Goal: Task Accomplishment & Management: Use online tool/utility

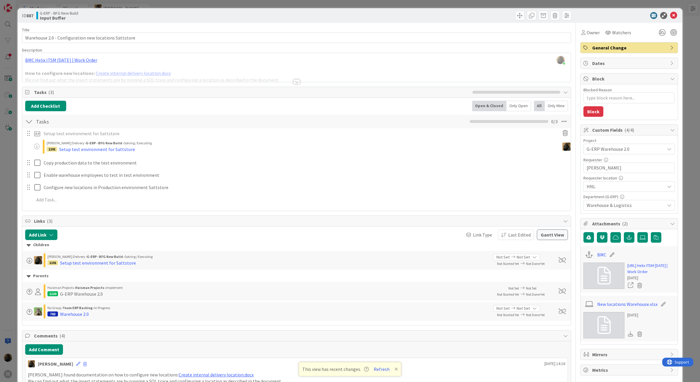
scroll to position [37, 0]
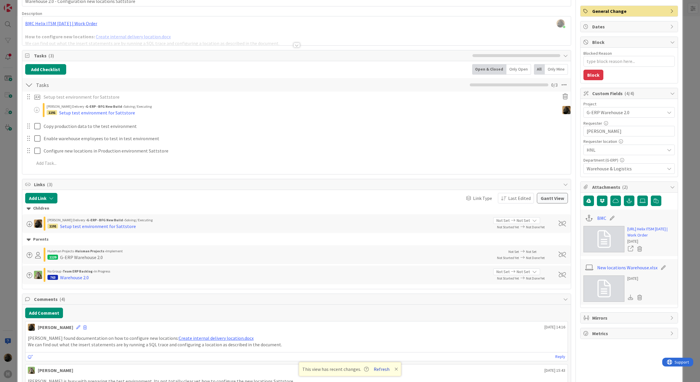
click at [380, 371] on button "Refresh" at bounding box center [381, 369] width 20 height 8
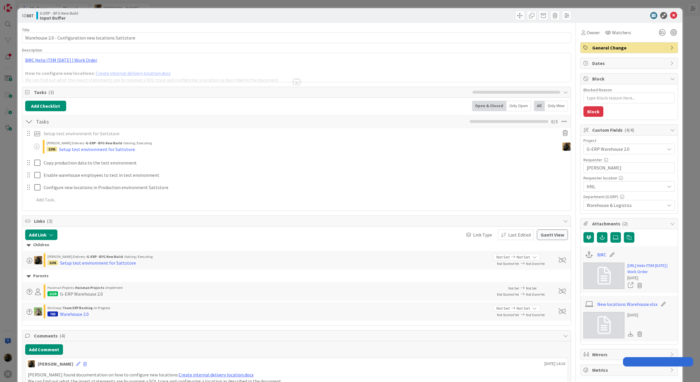
type textarea "x"
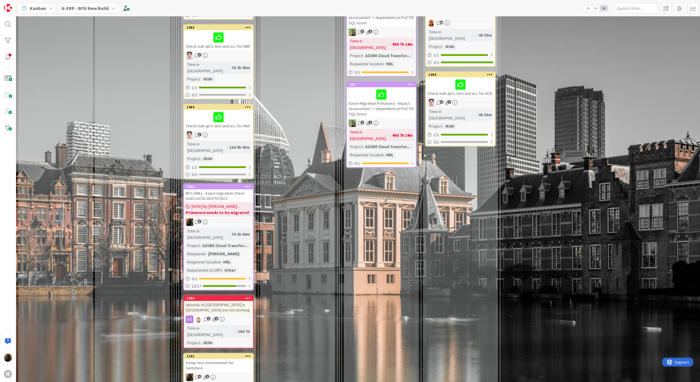
scroll to position [1207, 0]
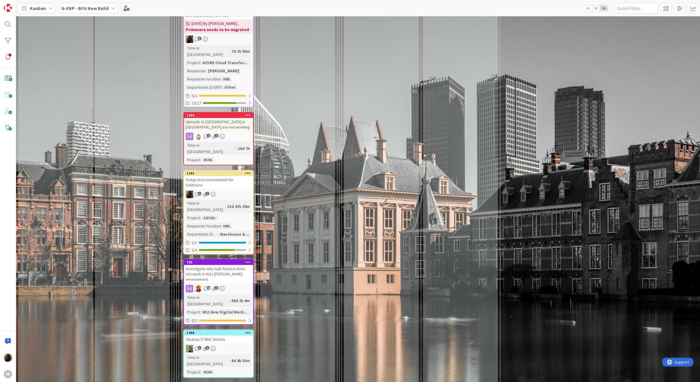
click at [218, 265] on div "Investigate why Isah finance does not work in W11 Huisman environment" at bounding box center [218, 274] width 69 height 18
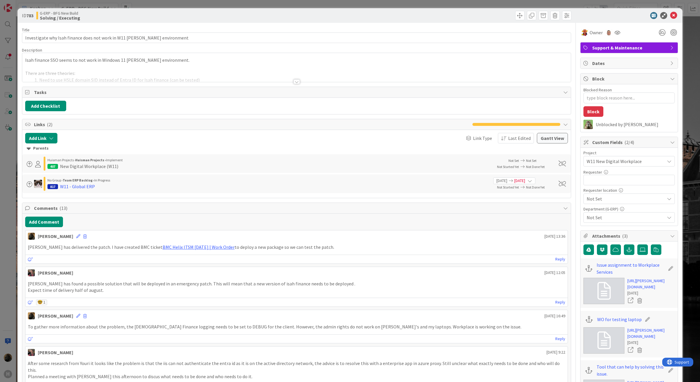
click at [0, 241] on html "H Kanban G-ERP - BFG New Build 1x 2x 3x 4 INFO This column can be used for info…" at bounding box center [350, 191] width 700 height 382
click at [670, 12] on icon at bounding box center [673, 15] width 7 height 7
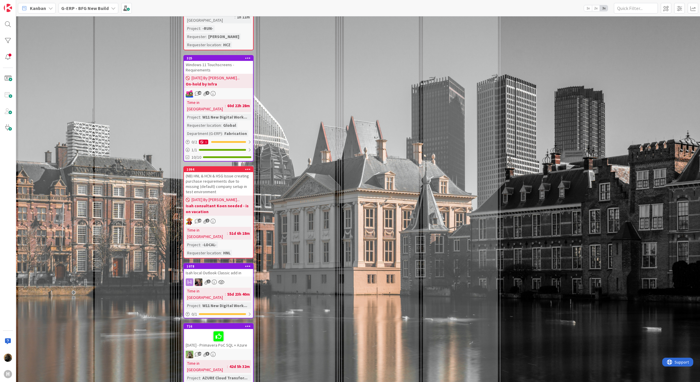
click at [222, 269] on div "Isah local Outlook Classic add in" at bounding box center [218, 273] width 69 height 8
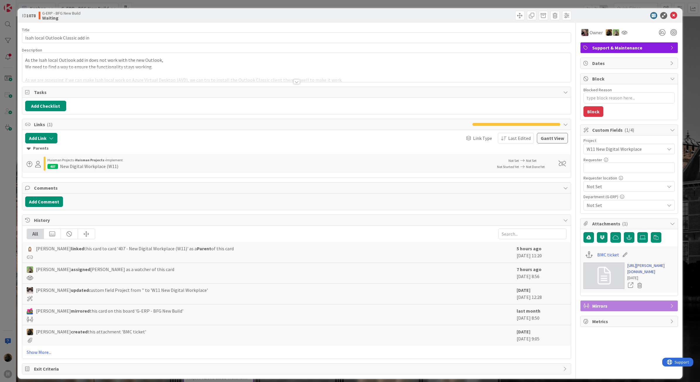
click at [642, 275] on link "https://huisman-smartit.onbmc.com/smartit/app/#/workorder/IDGEFRDUJONBTASYFPYZS…" at bounding box center [650, 269] width 47 height 12
type textarea "x"
click at [2, 170] on div "ID 1078 G-ERP - BFG New Build Waiting Title 33 / 128 Isah local Outlook Classic…" at bounding box center [350, 191] width 700 height 382
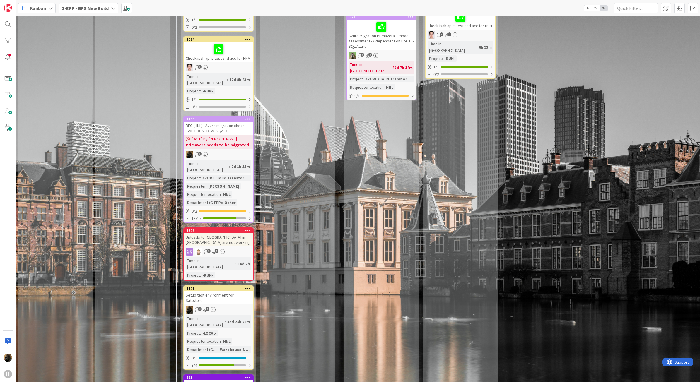
scroll to position [1098, 0]
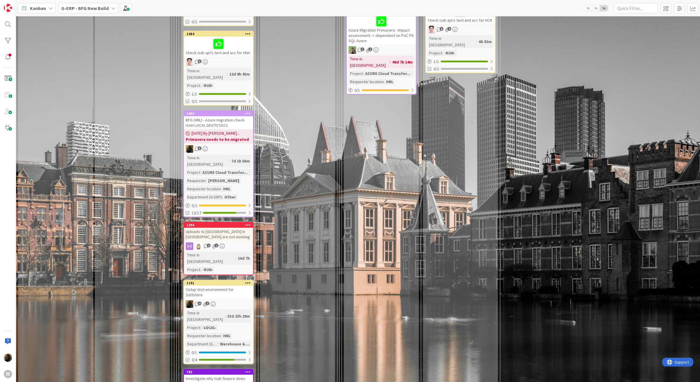
click at [231, 116] on div "BFG (HNL) - Azure migration check ISAH LOCAL DEV/TST/ACC" at bounding box center [218, 122] width 69 height 13
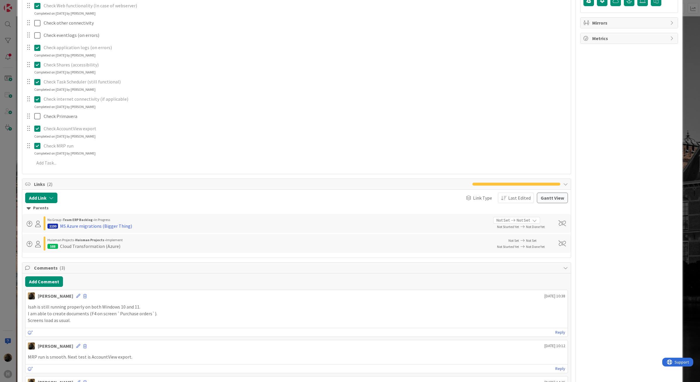
scroll to position [256, 0]
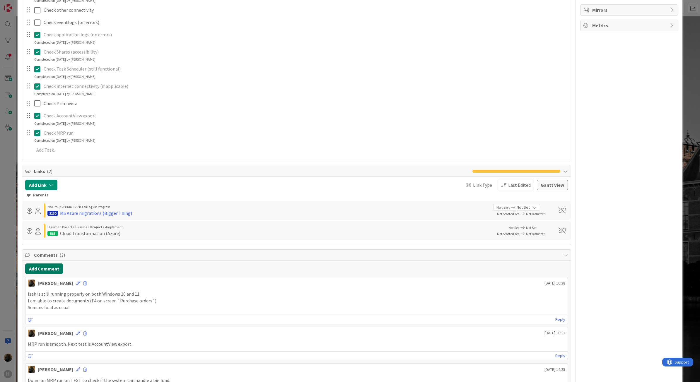
click at [40, 273] on button "Add Comment" at bounding box center [44, 268] width 38 height 11
